Goal: Check status

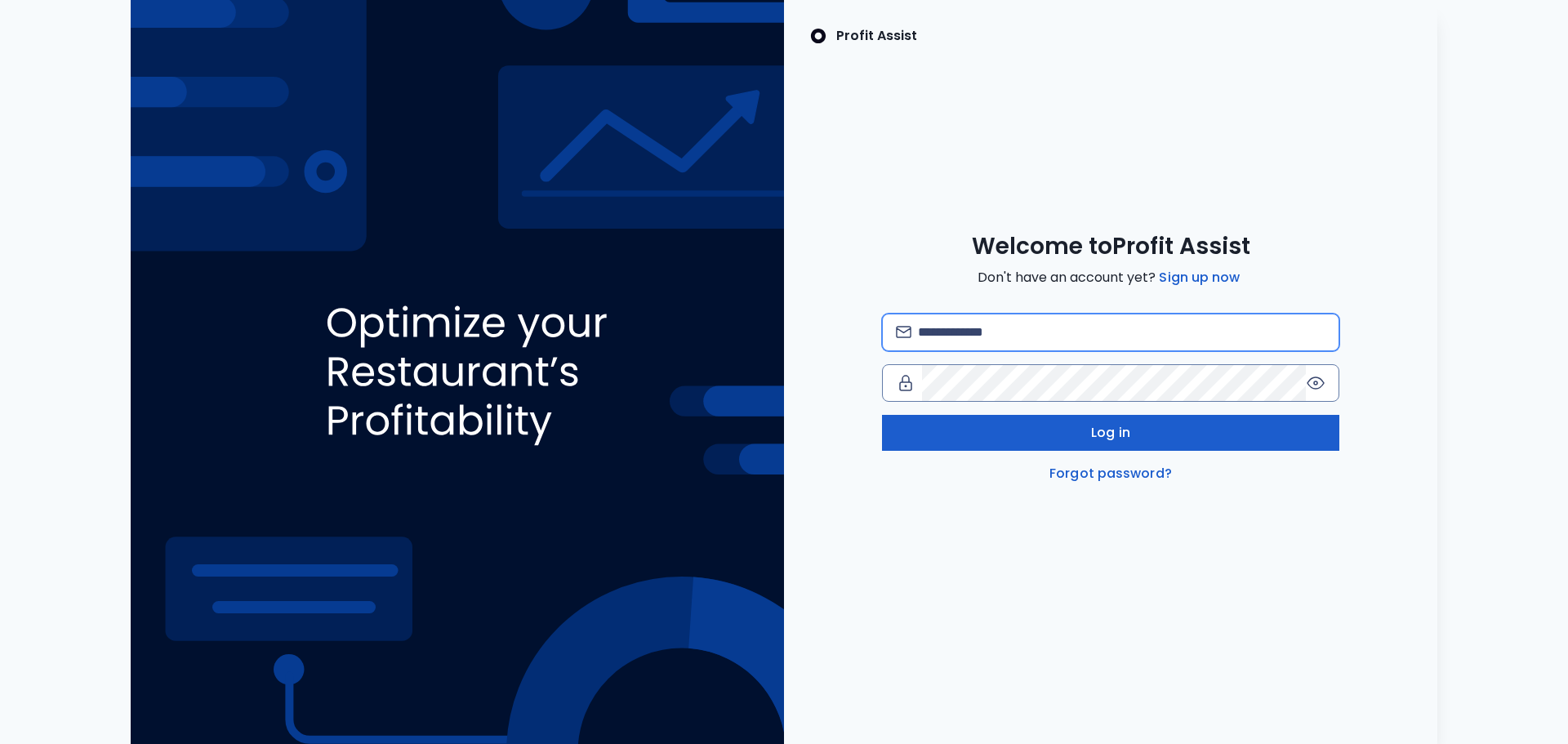
type input "**********"
click at [1091, 433] on button "Log in" at bounding box center [1111, 433] width 458 height 36
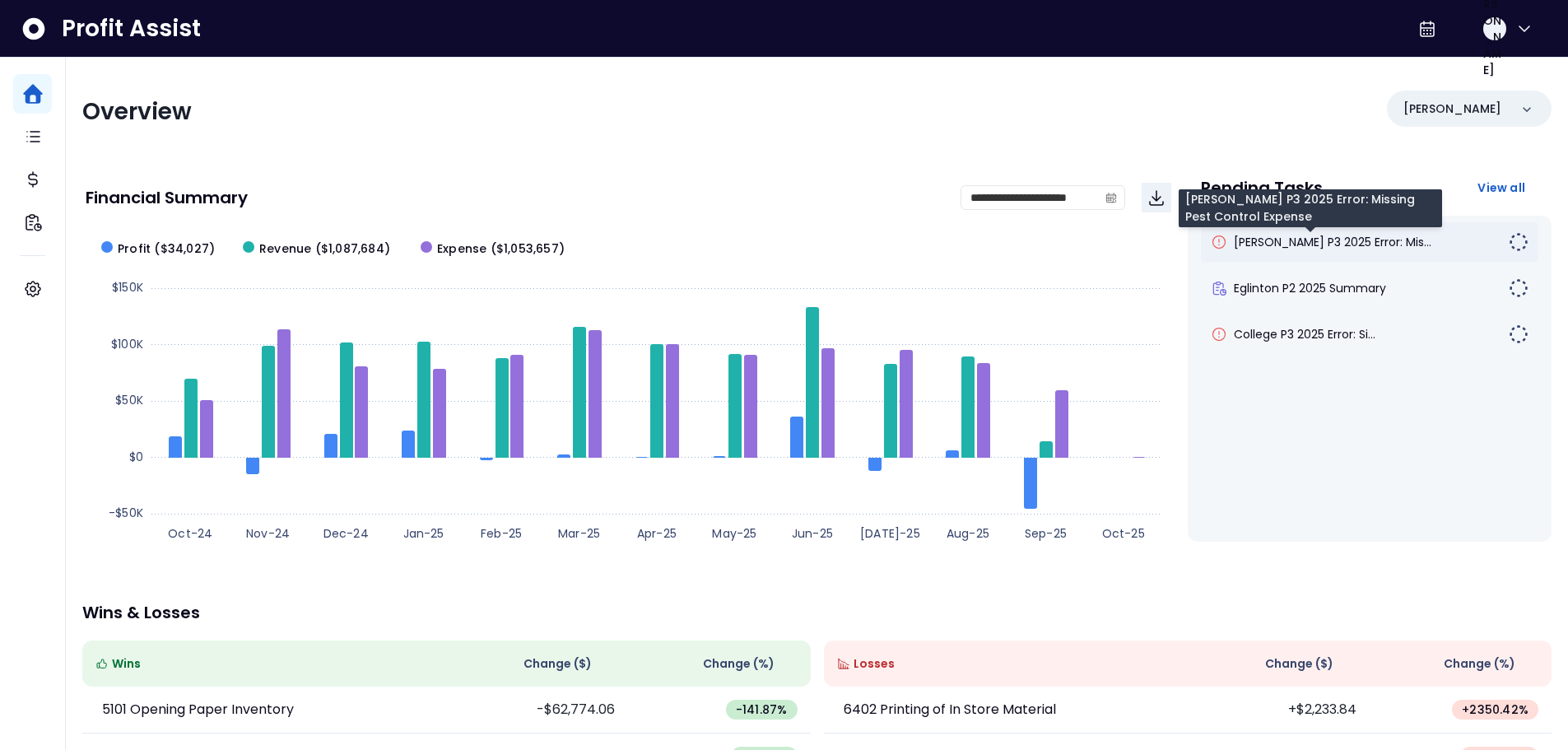
click at [1339, 249] on span "[PERSON_NAME] P3 2025 Error: Mis..." at bounding box center [1333, 242] width 197 height 17
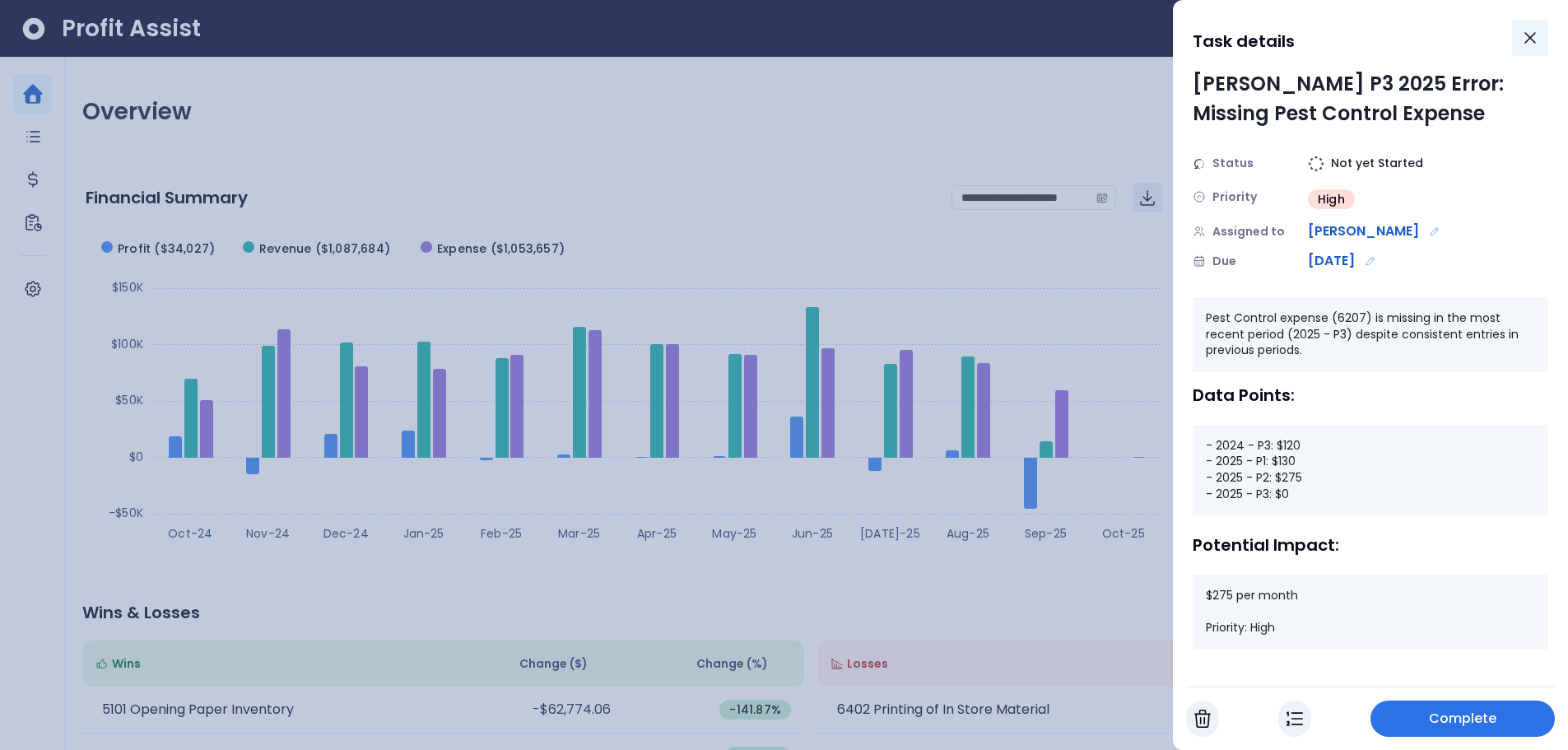
click at [1532, 33] on icon "Close" at bounding box center [1530, 37] width 20 height 20
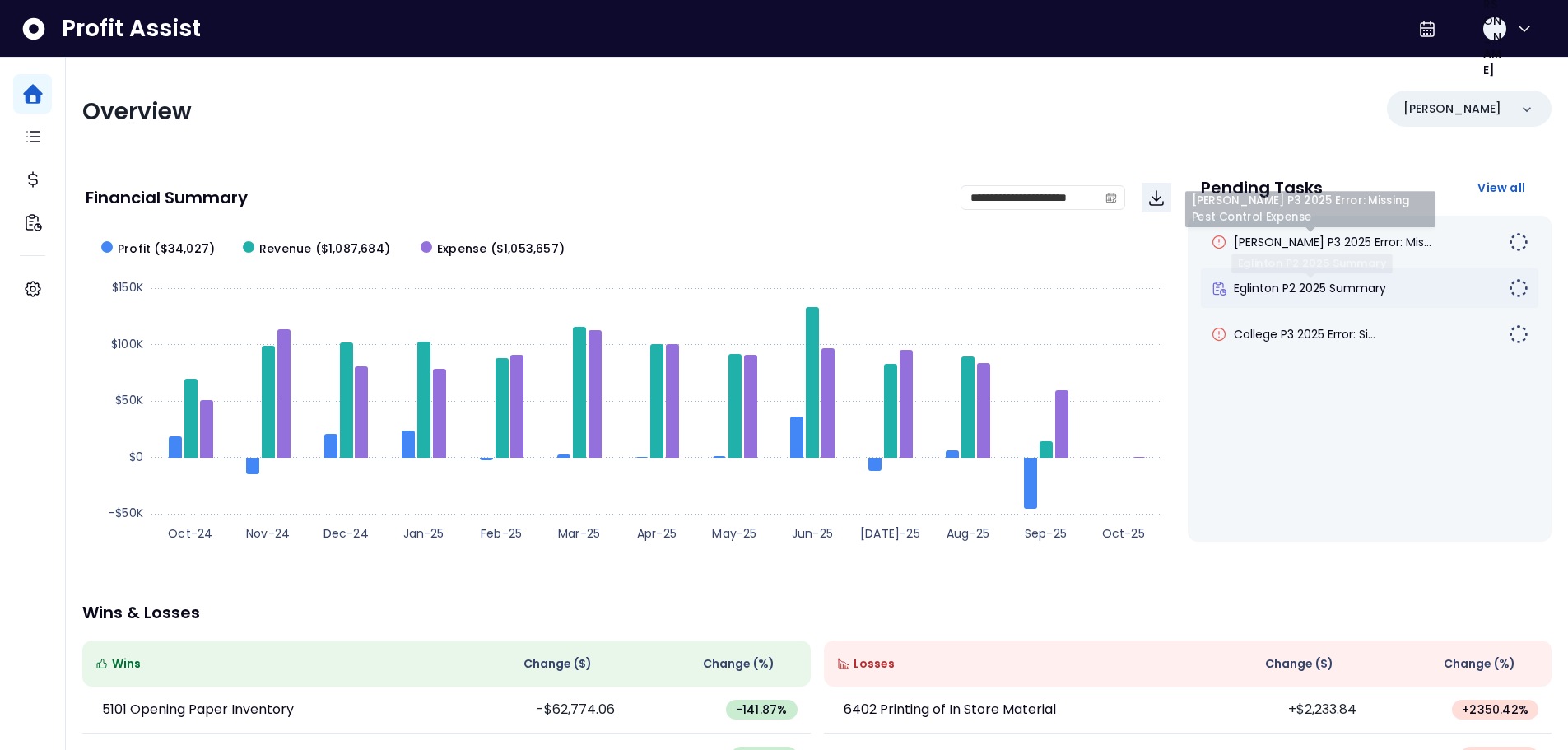
click at [1303, 292] on span "Eglinton P2 2025 Summary" at bounding box center [1310, 288] width 153 height 17
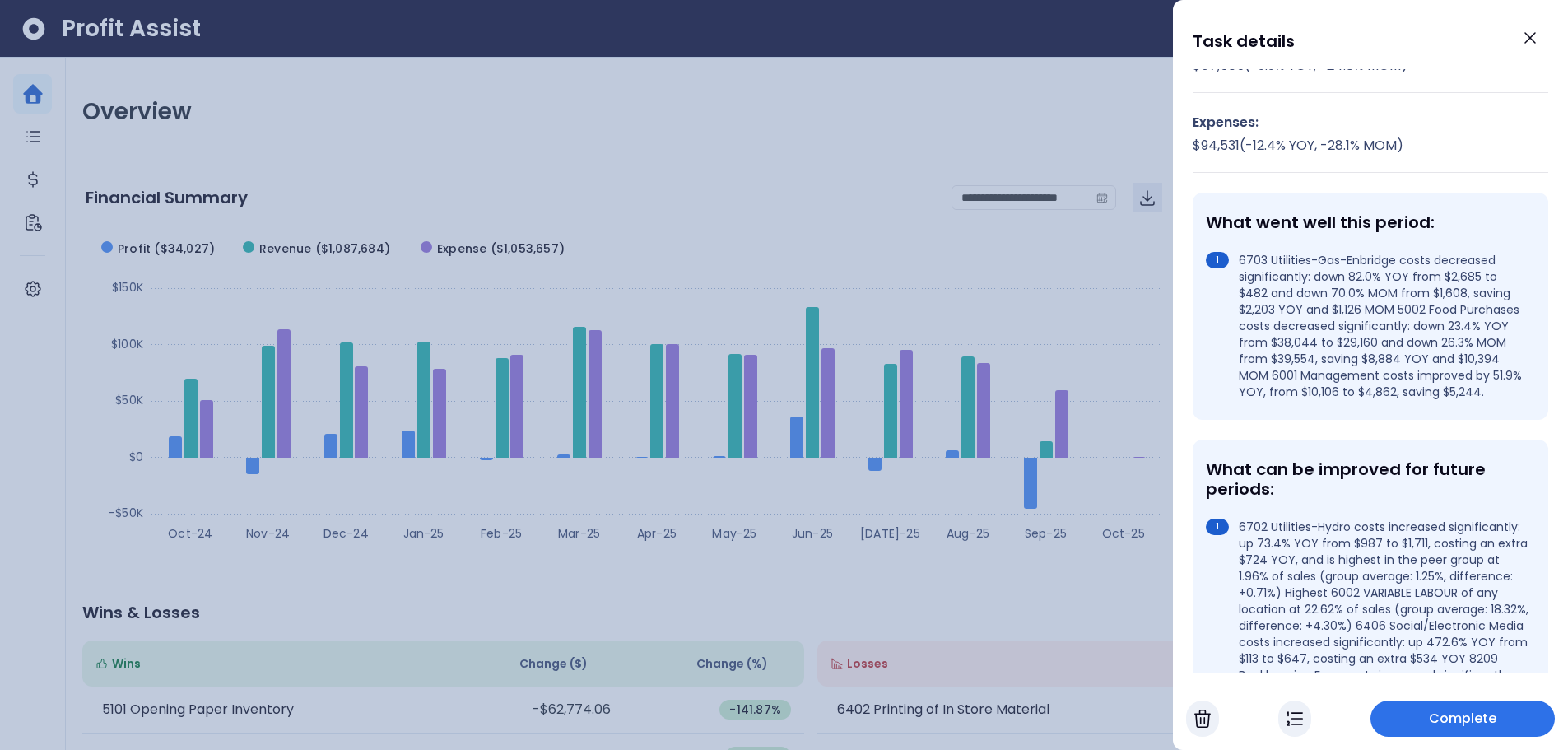
scroll to position [248, 0]
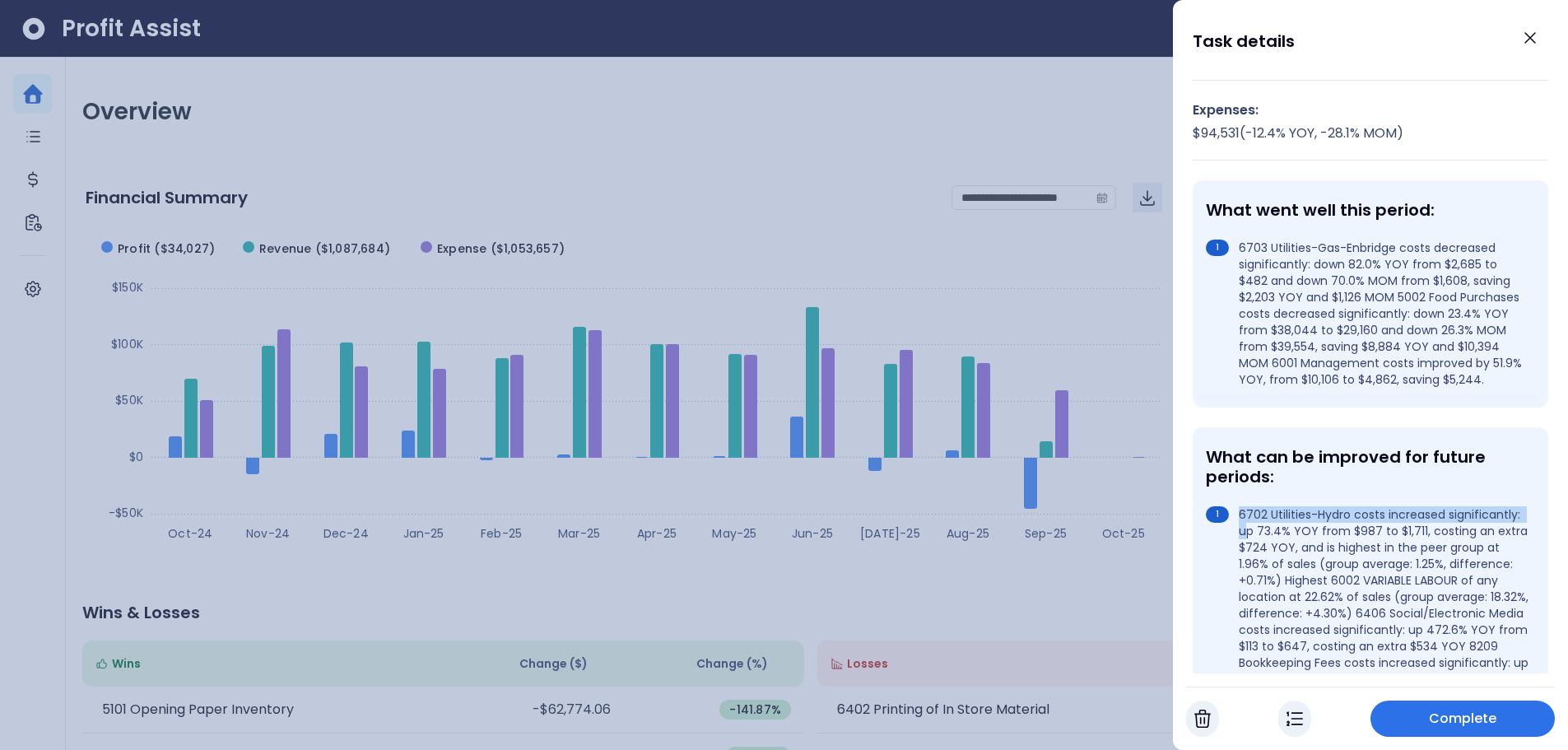
drag, startPoint x: 1242, startPoint y: 531, endPoint x: 1322, endPoint y: 556, distance: 83.8
click at [1322, 556] on li "6702 Utilities-Hydro costs increased significantly: up 73.4% YOY from $987 to $…" at bounding box center [1367, 605] width 323 height 197
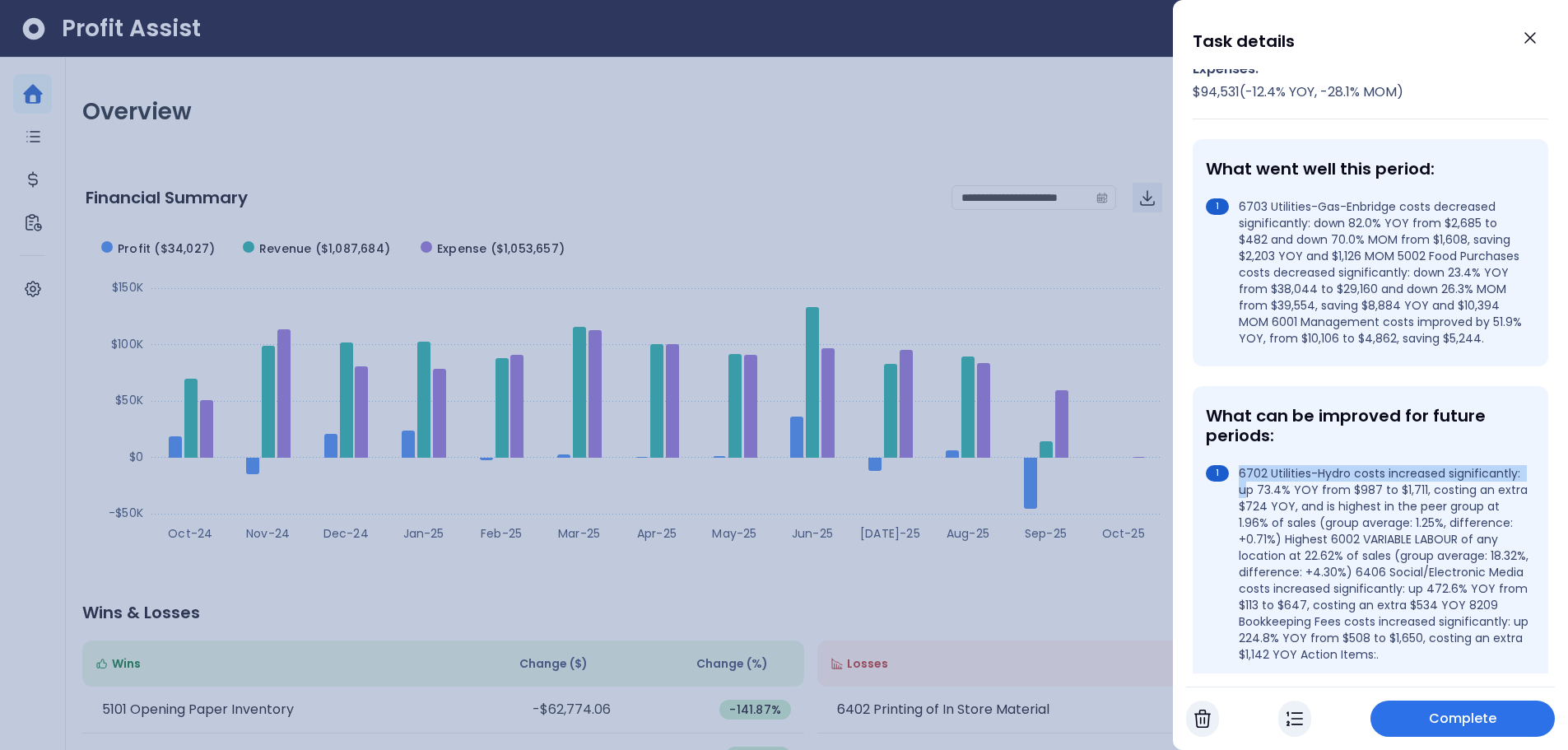
scroll to position [329, 0]
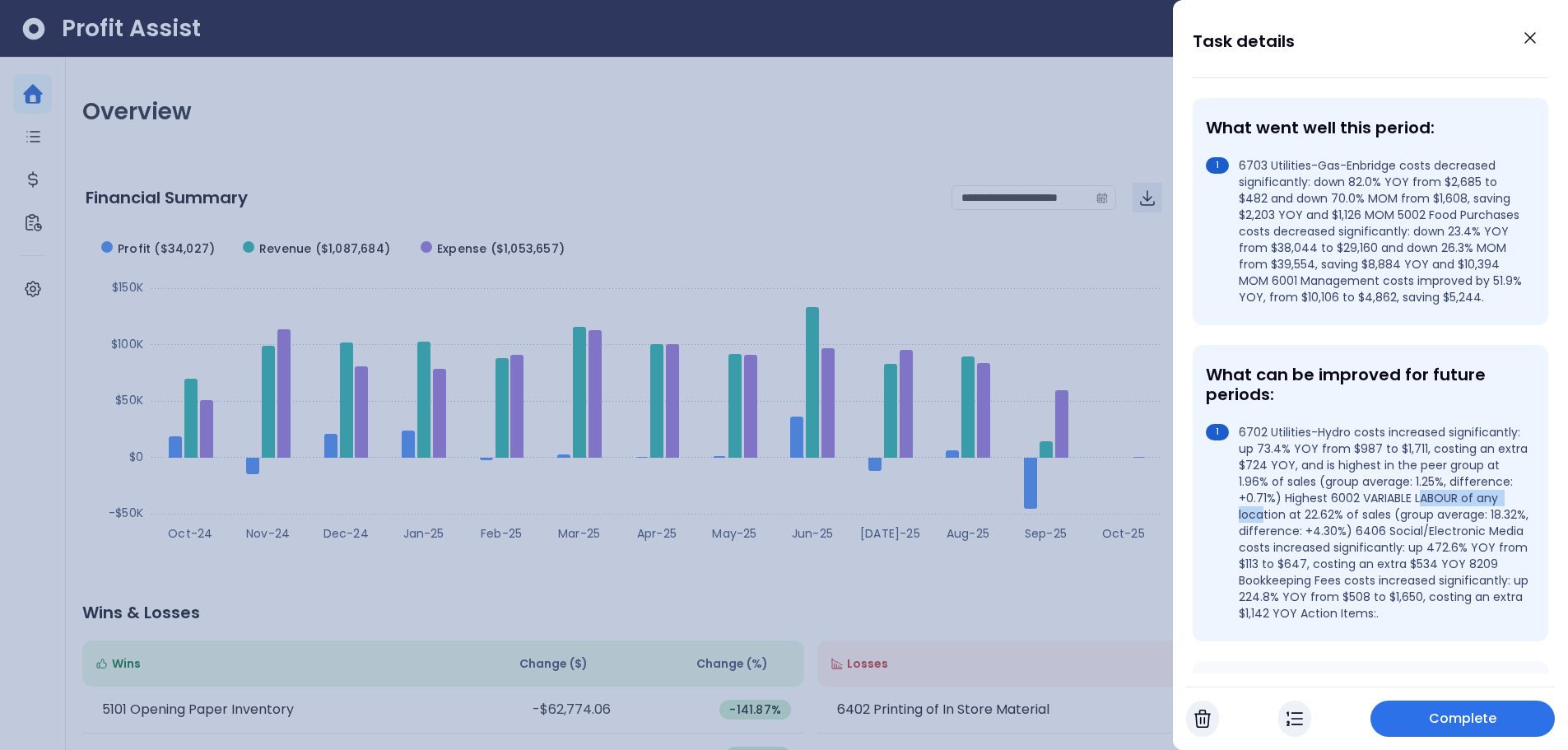
drag, startPoint x: 1242, startPoint y: 536, endPoint x: 1355, endPoint y: 534, distance: 113.0
click at [1355, 534] on li "6702 Utilities-Hydro costs increased significantly: up 73.4% YOY from $987 to $…" at bounding box center [1367, 523] width 323 height 197
click at [1363, 534] on li "6702 Utilities-Hydro costs increased significantly: up 73.4% YOY from $987 to $…" at bounding box center [1367, 523] width 323 height 197
click at [652, 182] on div at bounding box center [784, 375] width 1568 height 750
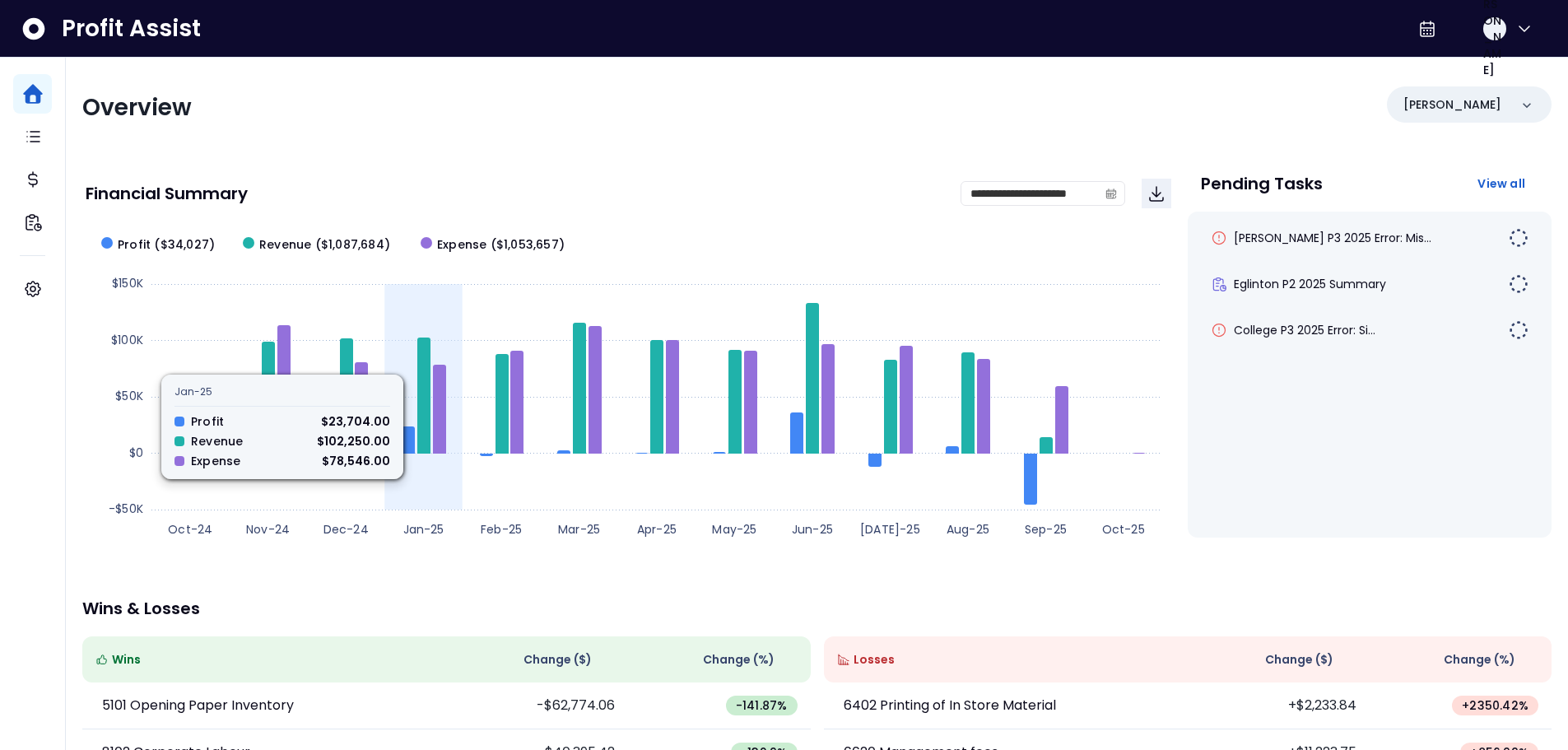
scroll to position [0, 0]
